Goal: Task Accomplishment & Management: Use online tool/utility

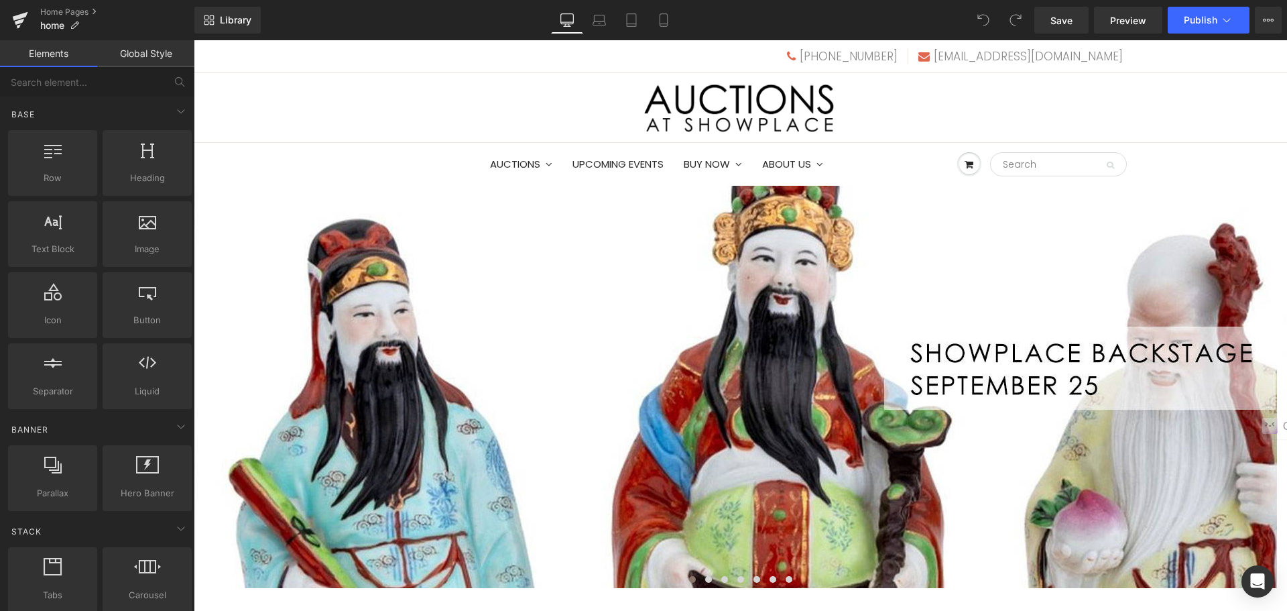
click at [194, 40] on span "Carousel" at bounding box center [194, 40] width 0 height 0
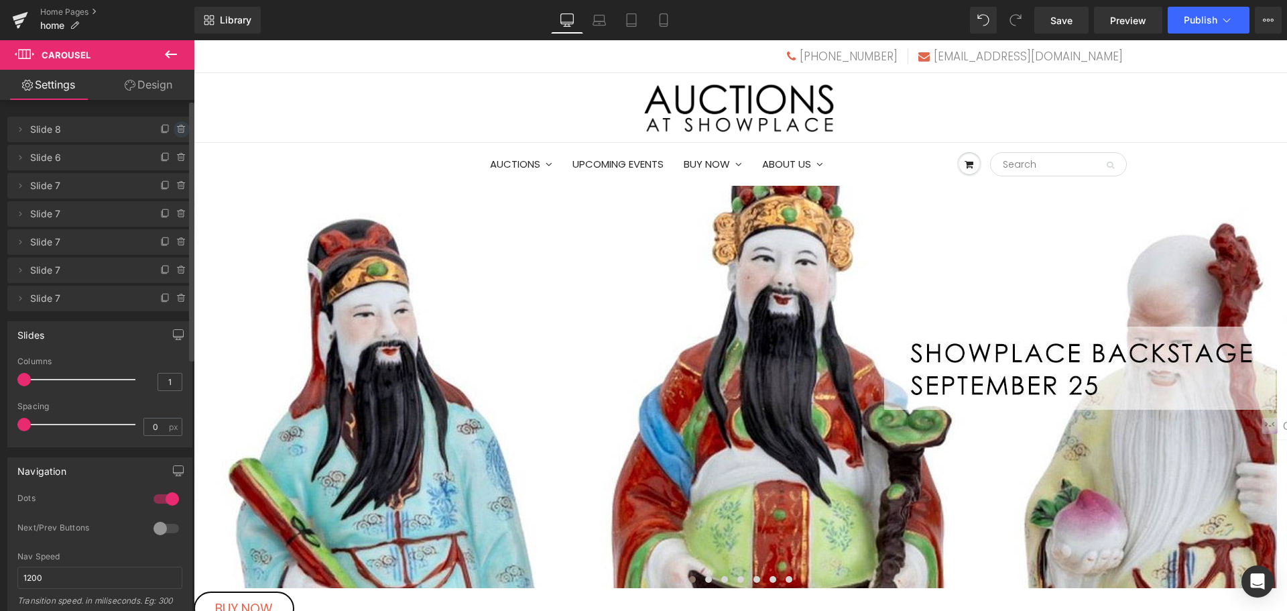
click at [178, 129] on icon at bounding box center [181, 129] width 11 height 11
click at [178, 129] on button "Delete" at bounding box center [167, 129] width 42 height 17
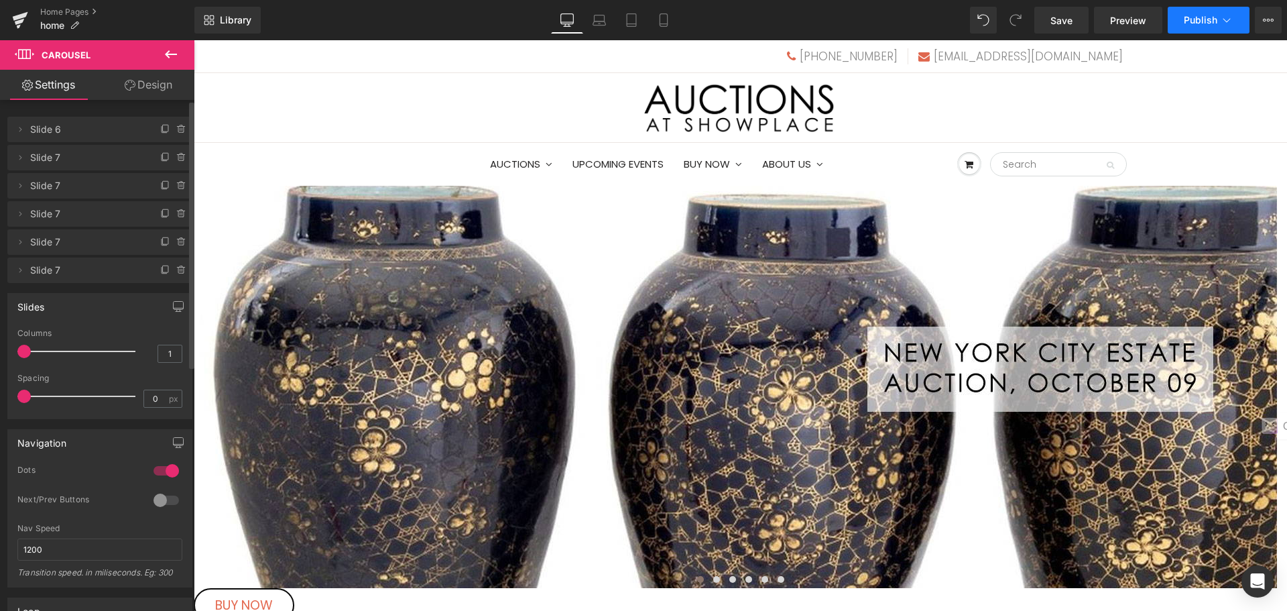
click at [1200, 18] on span "Publish" at bounding box center [1201, 20] width 34 height 11
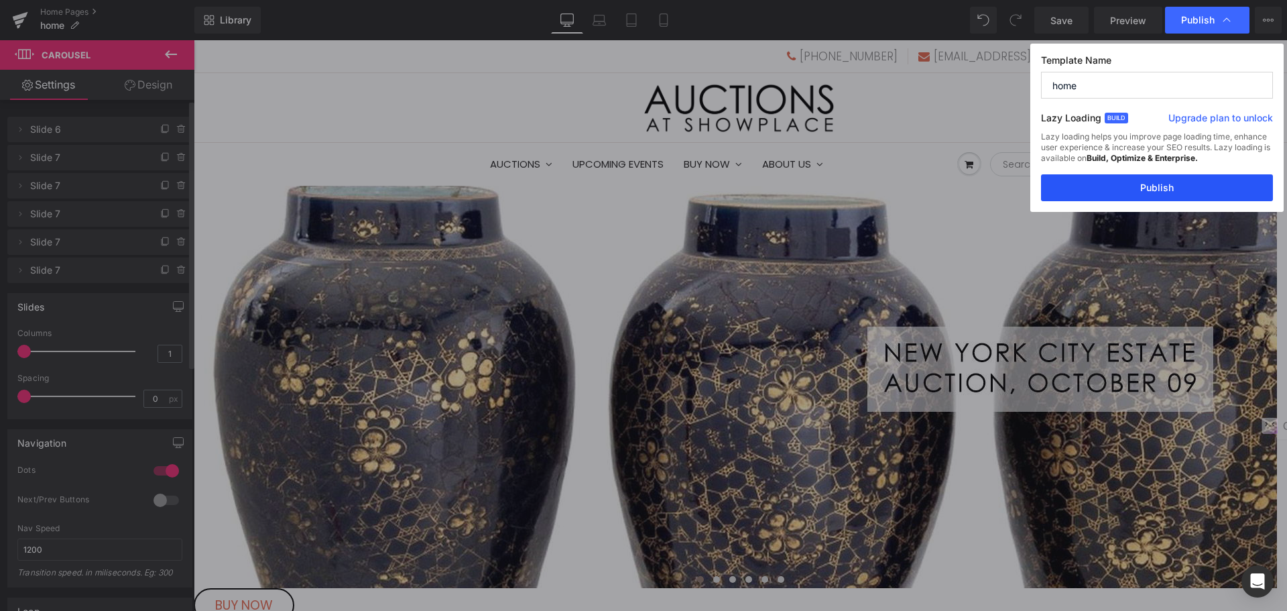
click at [1161, 181] on button "Publish" at bounding box center [1157, 187] width 232 height 27
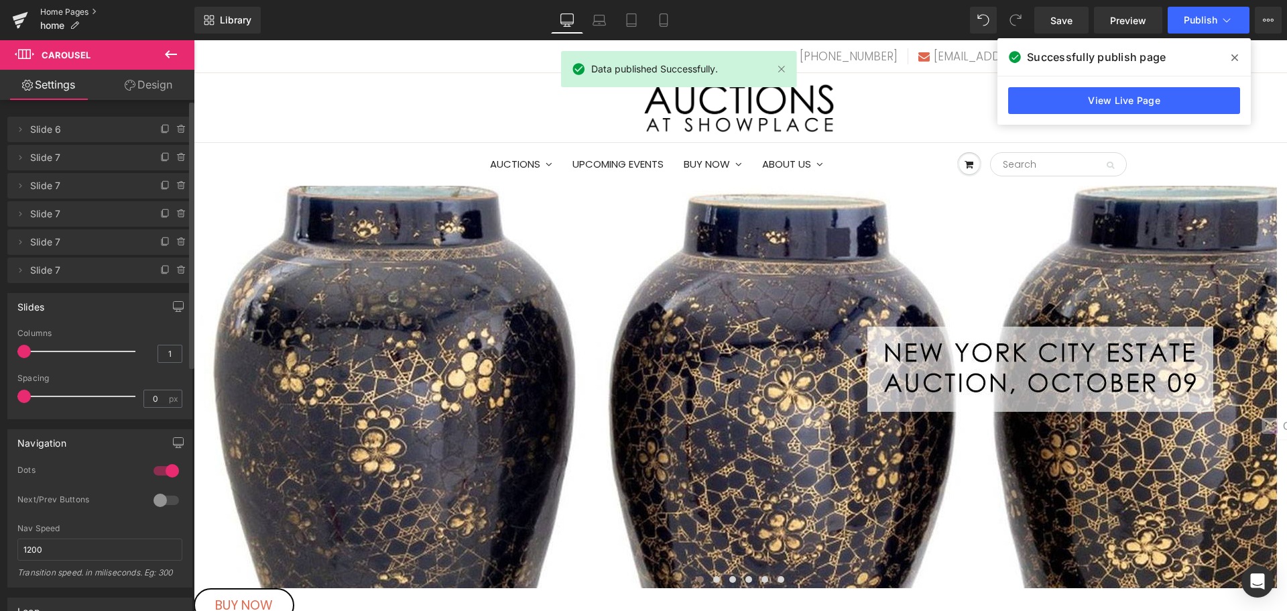
click at [74, 12] on link "Home Pages" at bounding box center [117, 12] width 154 height 11
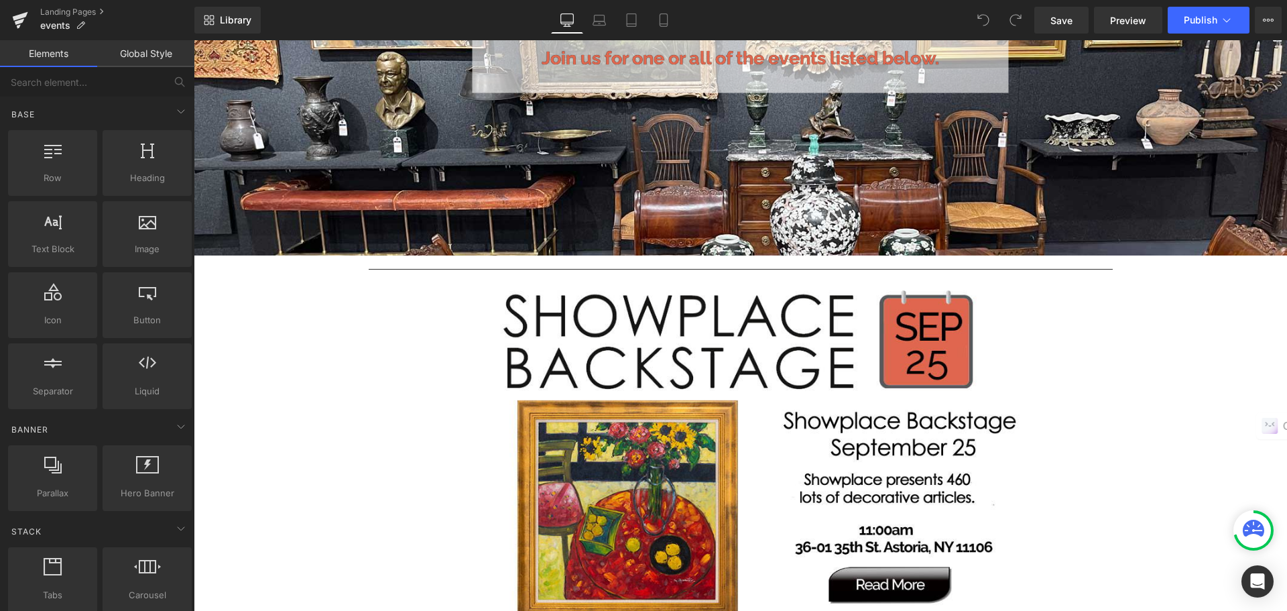
scroll to position [469, 0]
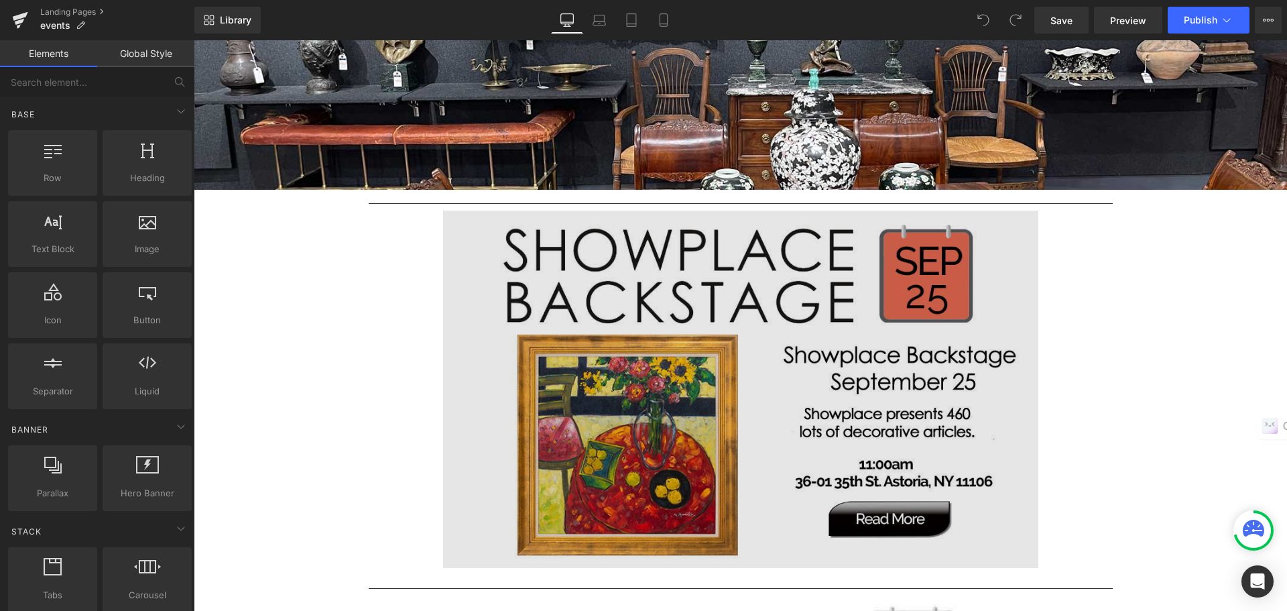
click at [632, 272] on img at bounding box center [740, 389] width 595 height 357
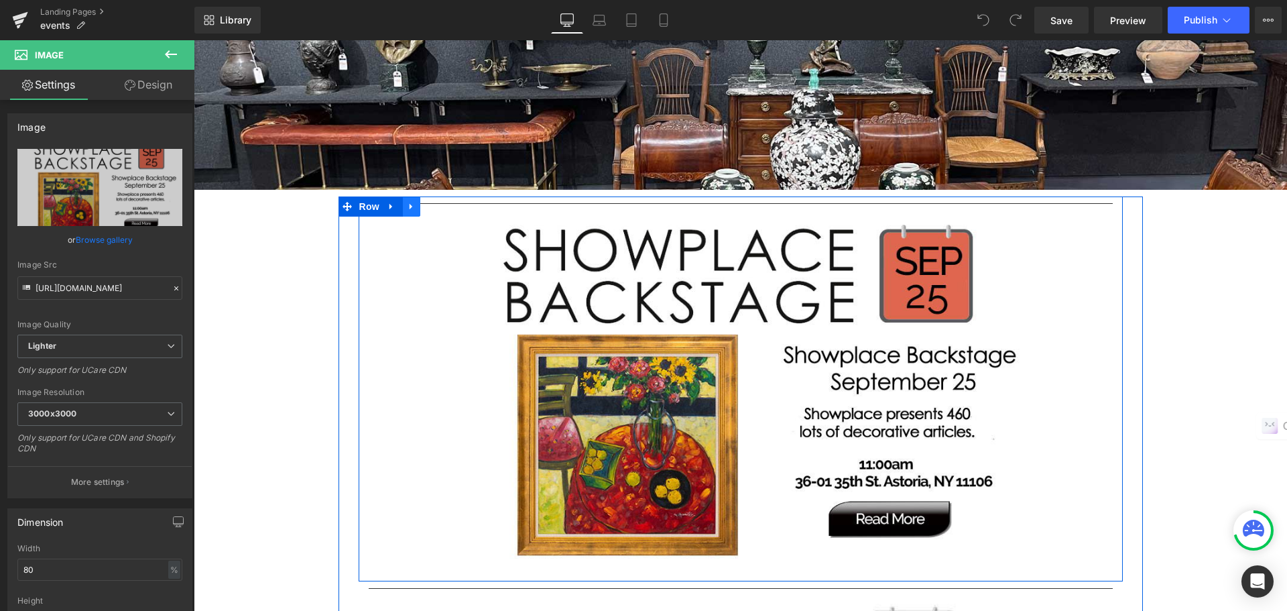
click at [411, 209] on icon at bounding box center [411, 207] width 9 height 10
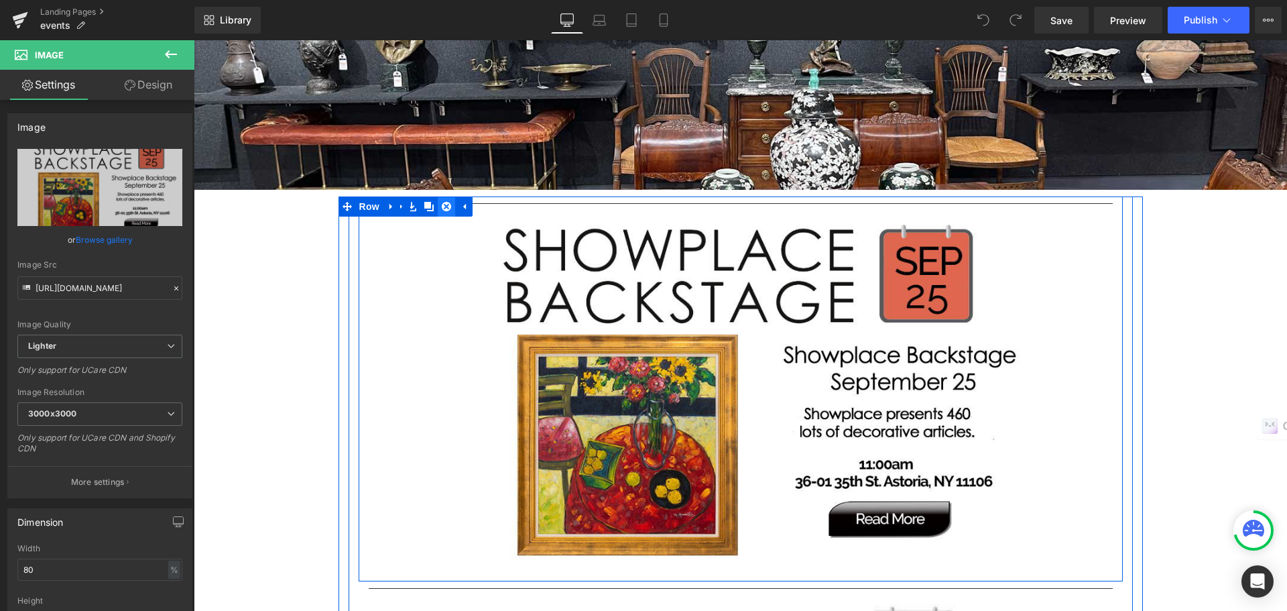
click at [443, 212] on link at bounding box center [446, 206] width 17 height 20
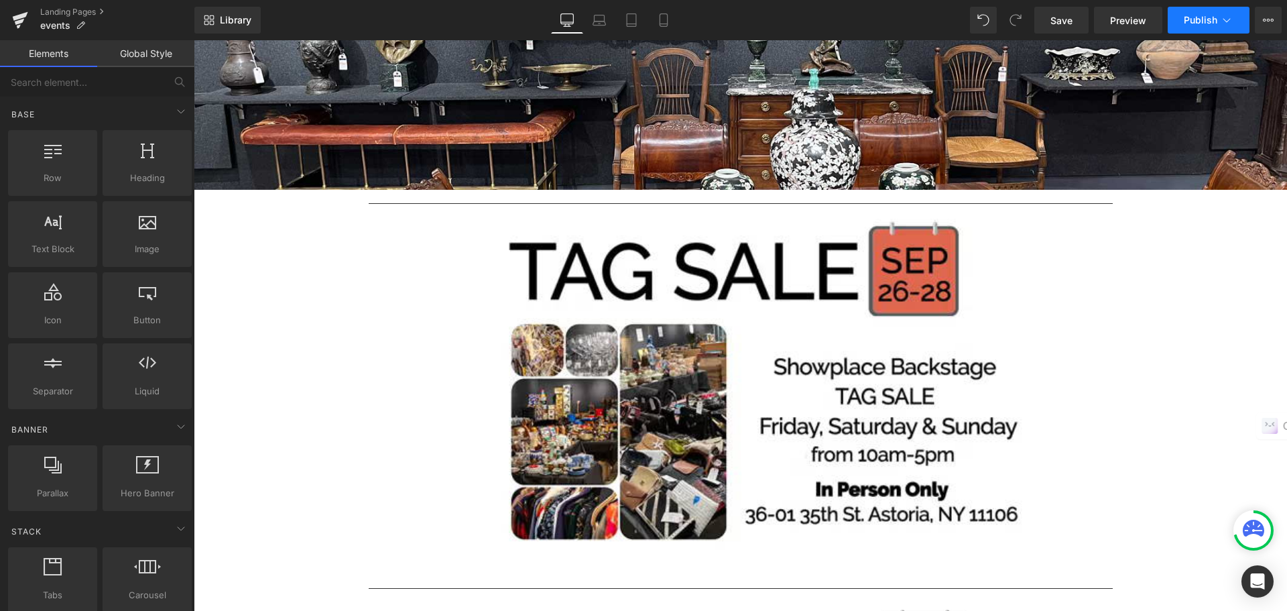
click at [1193, 21] on span "Publish" at bounding box center [1201, 20] width 34 height 11
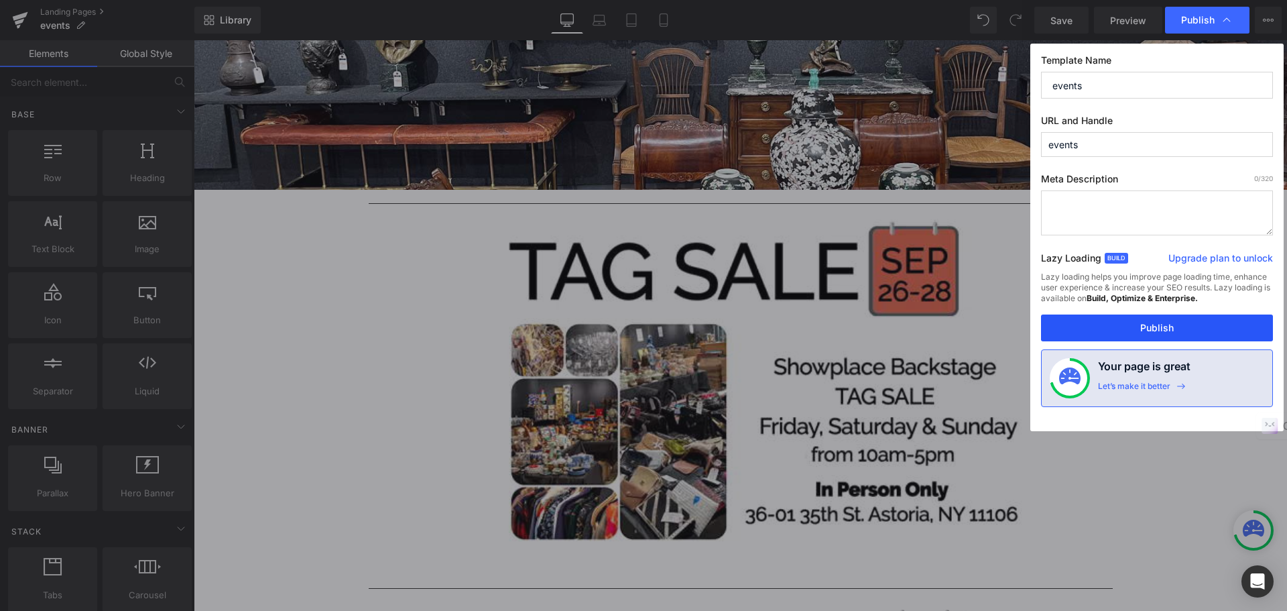
click at [1160, 325] on button "Publish" at bounding box center [1157, 327] width 232 height 27
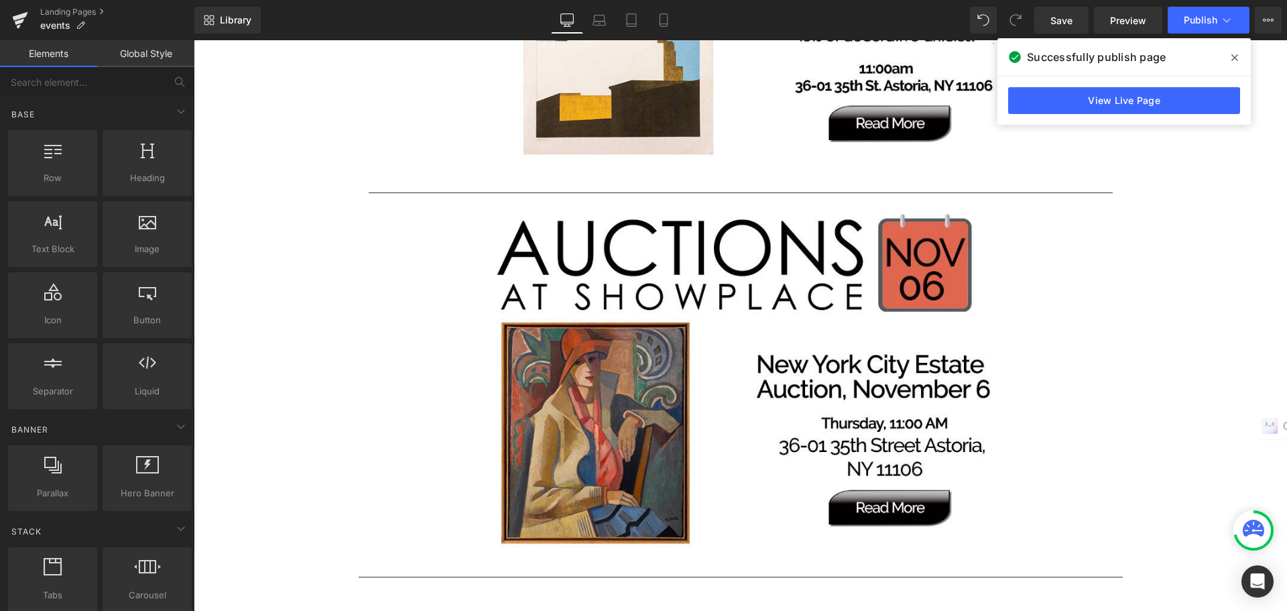
scroll to position [2481, 0]
